Goal: Transaction & Acquisition: Subscribe to service/newsletter

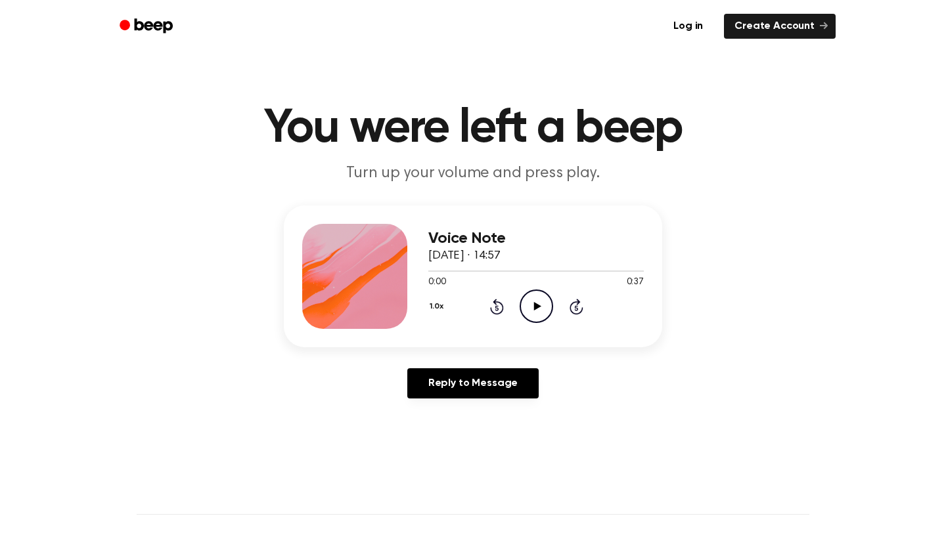
click at [542, 306] on icon "Play Audio" at bounding box center [535, 306] width 33 height 33
click at [536, 306] on icon "Pause Audio" at bounding box center [535, 306] width 33 height 33
drag, startPoint x: 463, startPoint y: 273, endPoint x: 412, endPoint y: 275, distance: 50.6
click at [412, 275] on div "Voice Note [DATE] · 14:57 0:06 0:37 Your browser does not support the [object O…" at bounding box center [473, 277] width 378 height 142
click at [457, 269] on span at bounding box center [458, 271] width 11 height 11
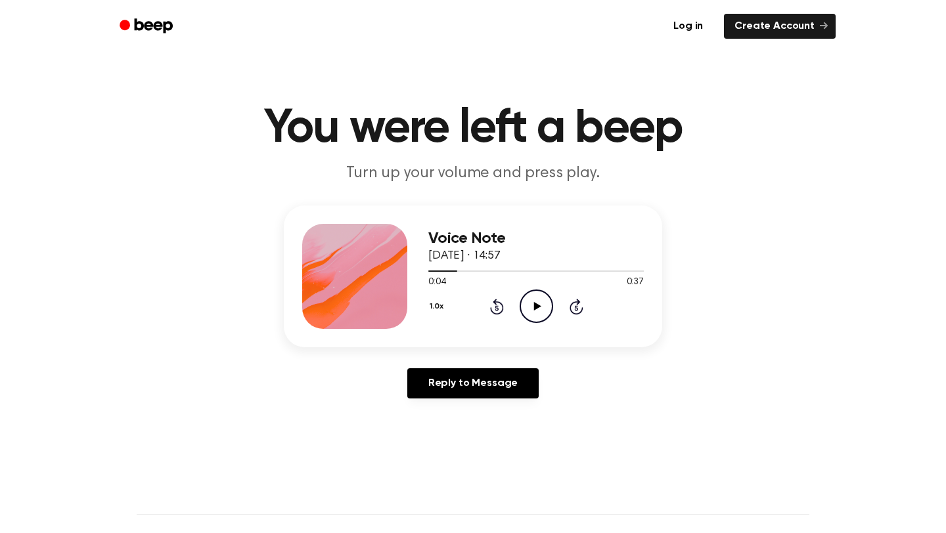
drag, startPoint x: 454, startPoint y: 270, endPoint x: 426, endPoint y: 273, distance: 28.4
click at [426, 272] on div "Voice Note [DATE] · 14:57 0:04 0:37 Your browser does not support the [object O…" at bounding box center [473, 277] width 378 height 142
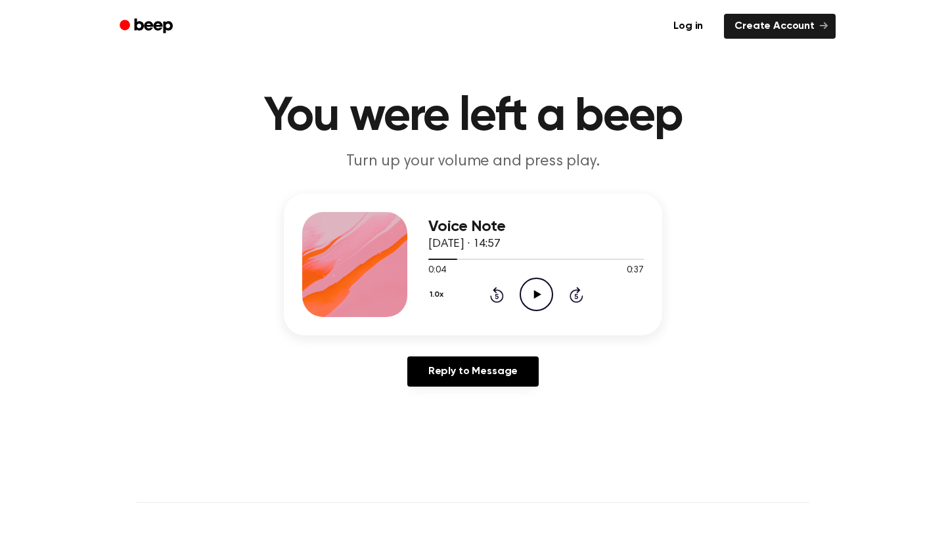
scroll to position [11, 0]
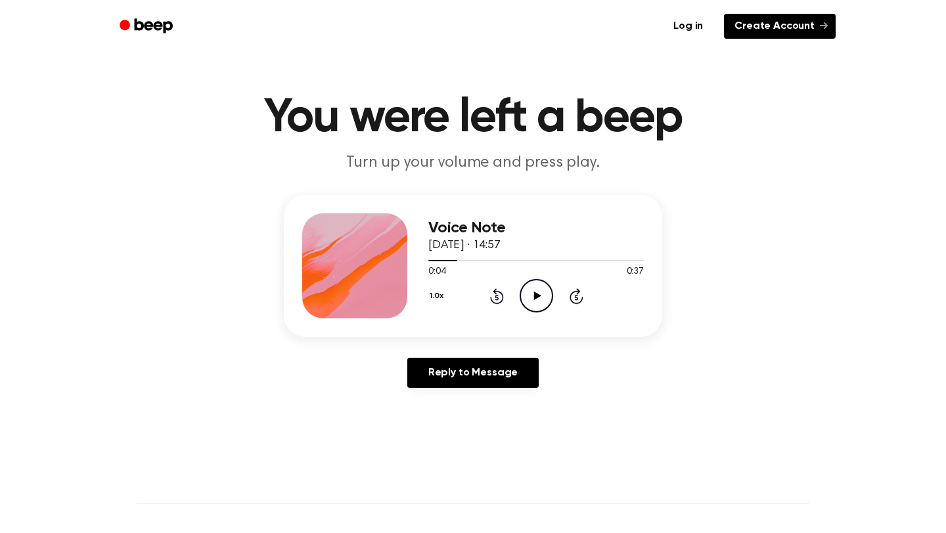
click at [780, 26] on link "Create Account" at bounding box center [780, 26] width 112 height 25
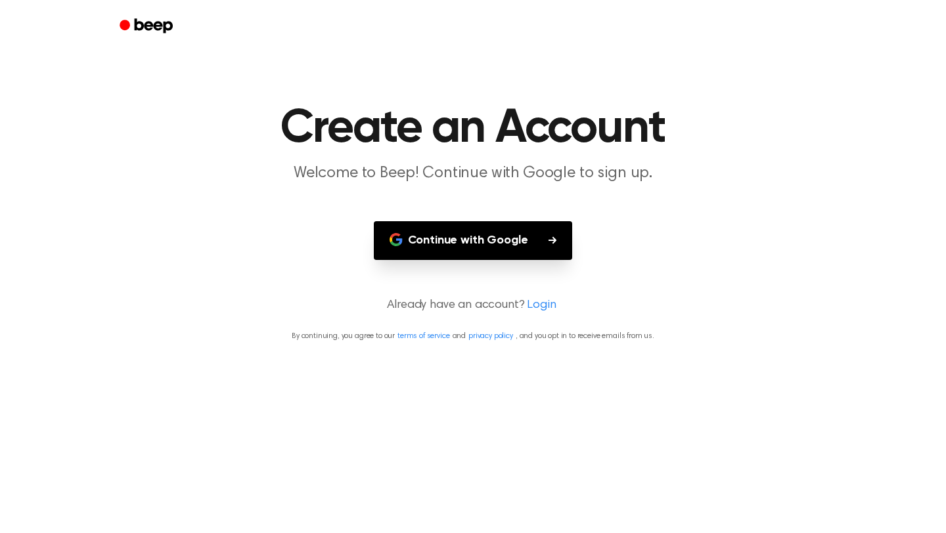
click at [478, 236] on button "Continue with Google" at bounding box center [473, 240] width 199 height 39
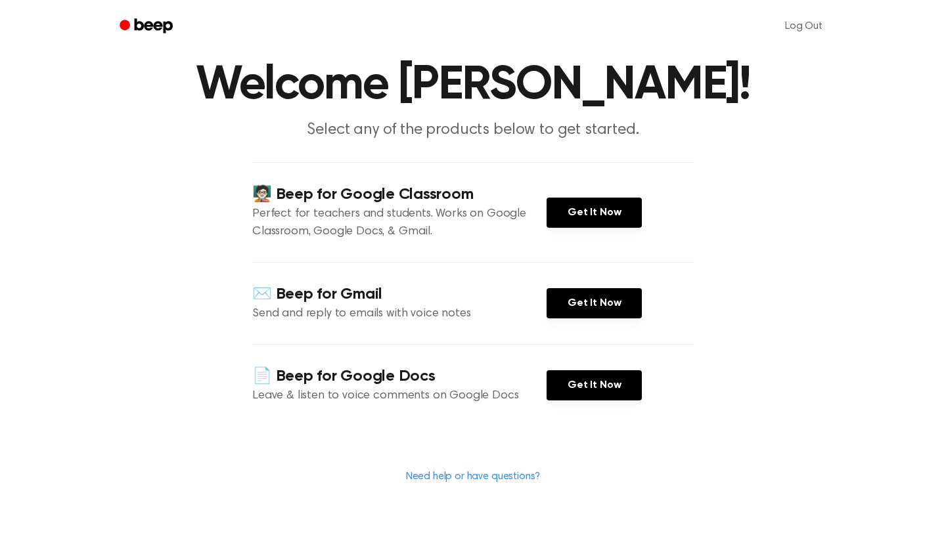
scroll to position [45, 0]
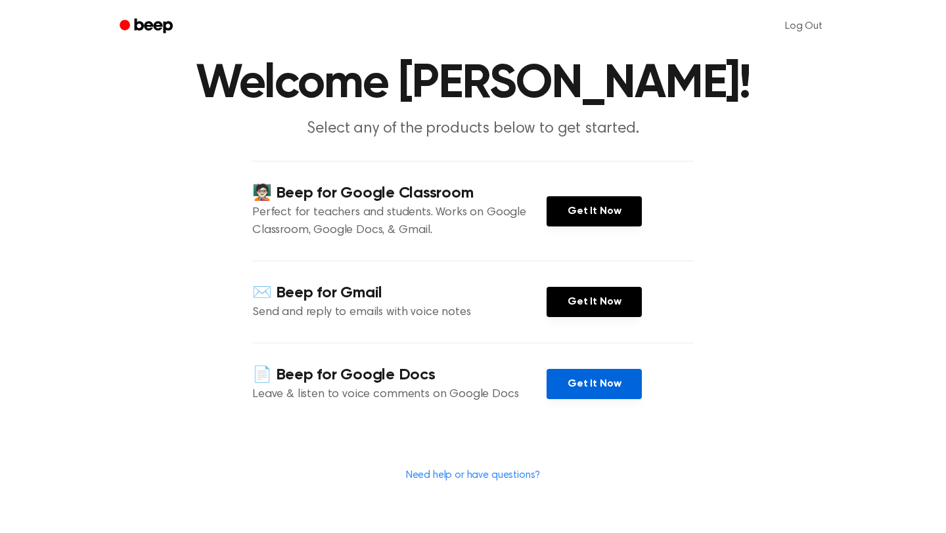
click at [571, 389] on link "Get It Now" at bounding box center [593, 384] width 95 height 30
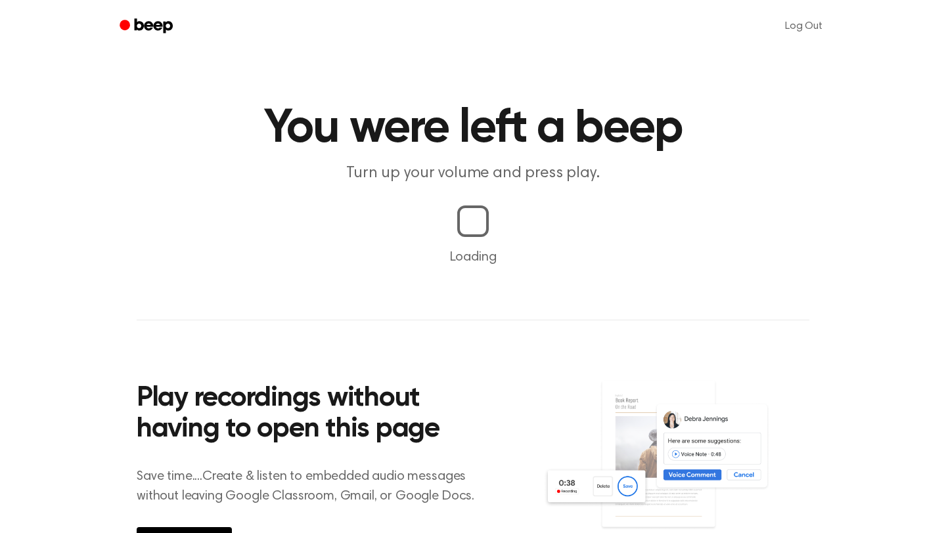
scroll to position [11, 0]
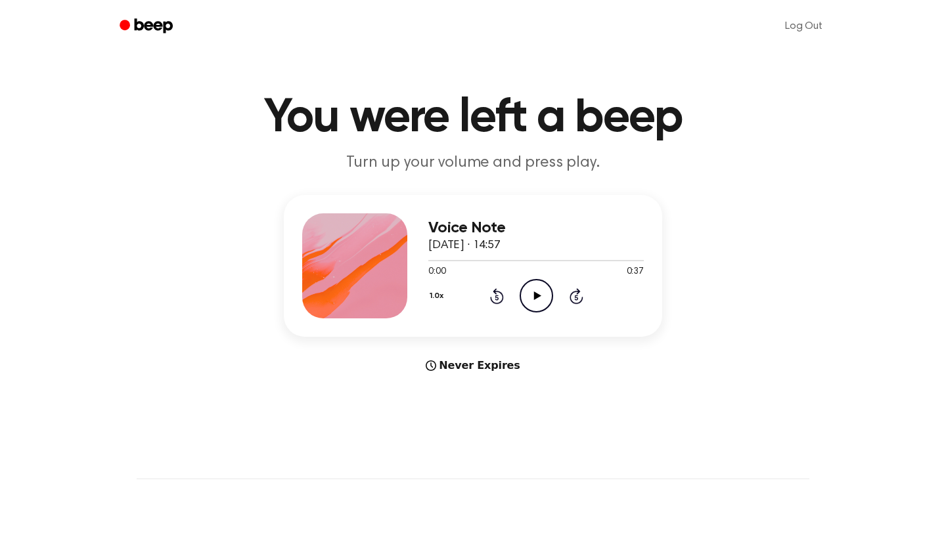
click at [535, 296] on icon at bounding box center [536, 296] width 7 height 9
click at [535, 296] on icon "Pause Audio" at bounding box center [535, 295] width 33 height 33
drag, startPoint x: 521, startPoint y: 262, endPoint x: 466, endPoint y: 270, distance: 55.7
click at [466, 270] on div "0:16 0:37 Your browser does not support the [object Object] element." at bounding box center [535, 267] width 215 height 24
click at [430, 262] on div at bounding box center [535, 260] width 215 height 11
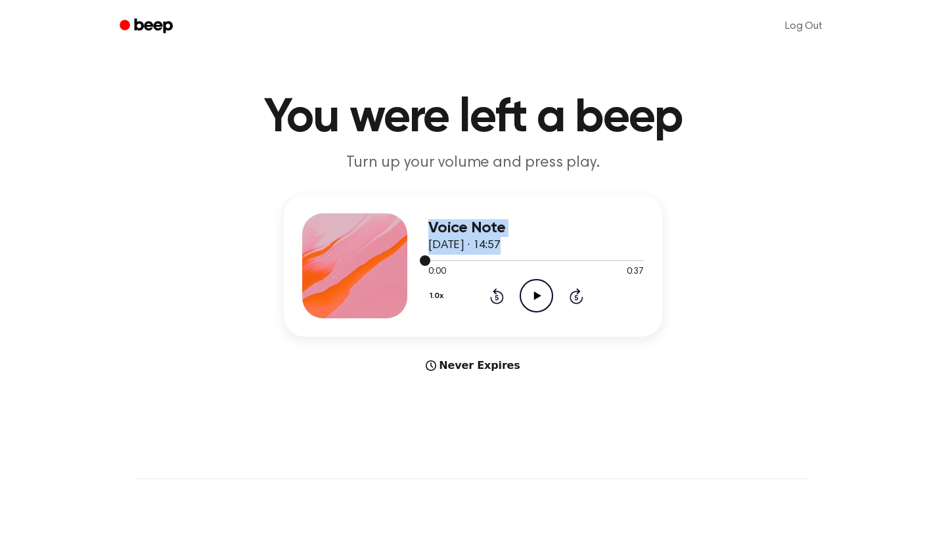
drag, startPoint x: 428, startPoint y: 261, endPoint x: 414, endPoint y: 262, distance: 14.5
click at [414, 262] on div "Voice Note [DATE] · 14:57 0:00 0:37 Your browser does not support the [object O…" at bounding box center [473, 266] width 378 height 142
click at [419, 263] on div "Voice Note [DATE] · 14:57 0:00 0:37 Your browser does not support the [object O…" at bounding box center [473, 266] width 378 height 142
click at [539, 303] on icon "Play Audio" at bounding box center [535, 295] width 33 height 33
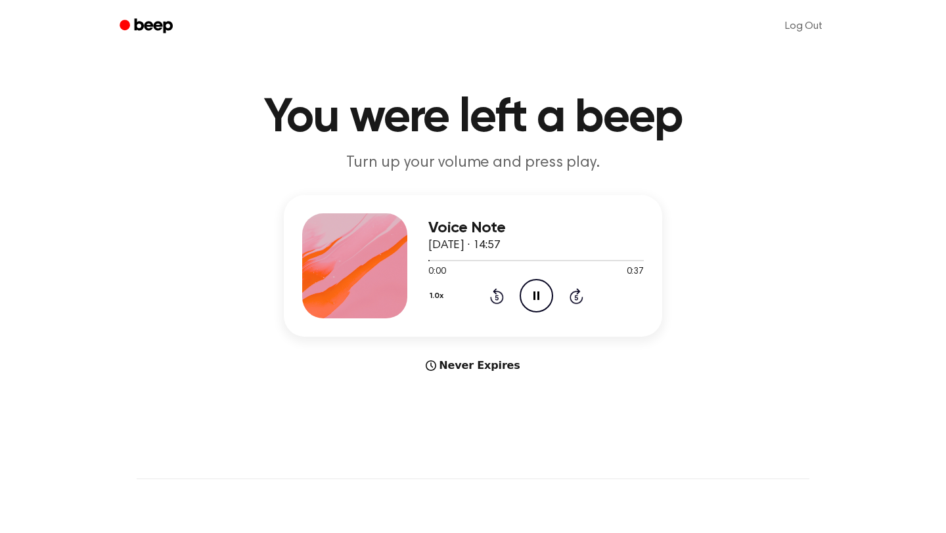
click at [539, 303] on icon "Pause Audio" at bounding box center [535, 295] width 33 height 33
